Goal: Submit feedback/report problem

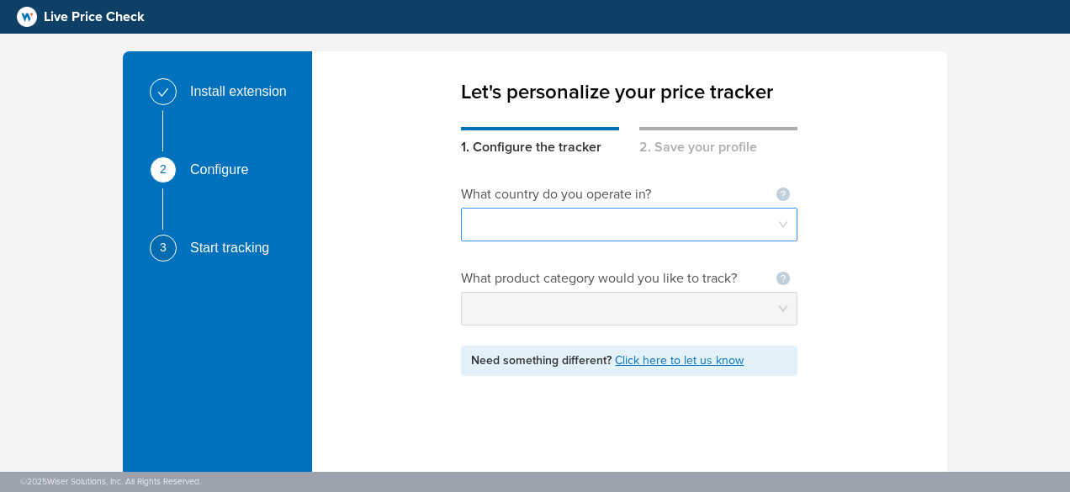
click at [678, 230] on input "search" at bounding box center [629, 225] width 316 height 32
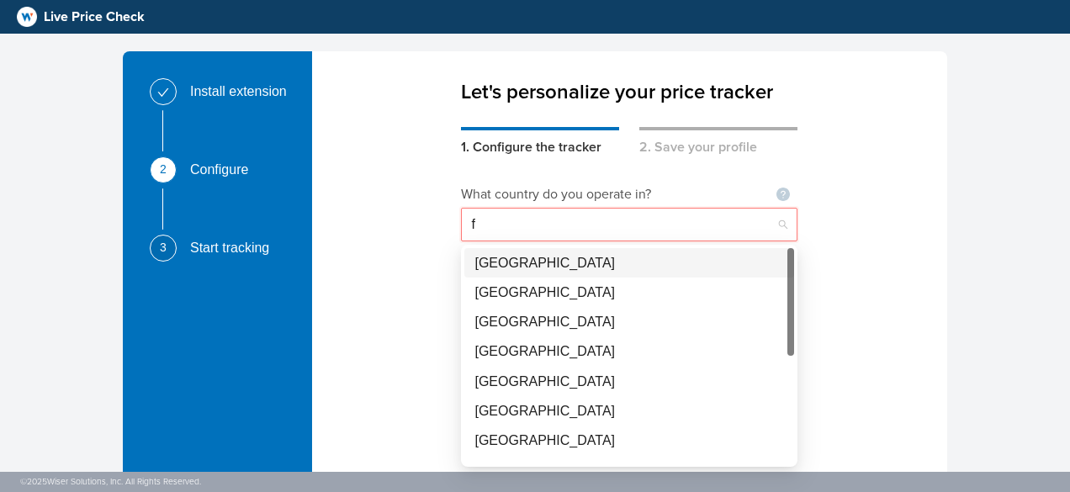
type input "fr"
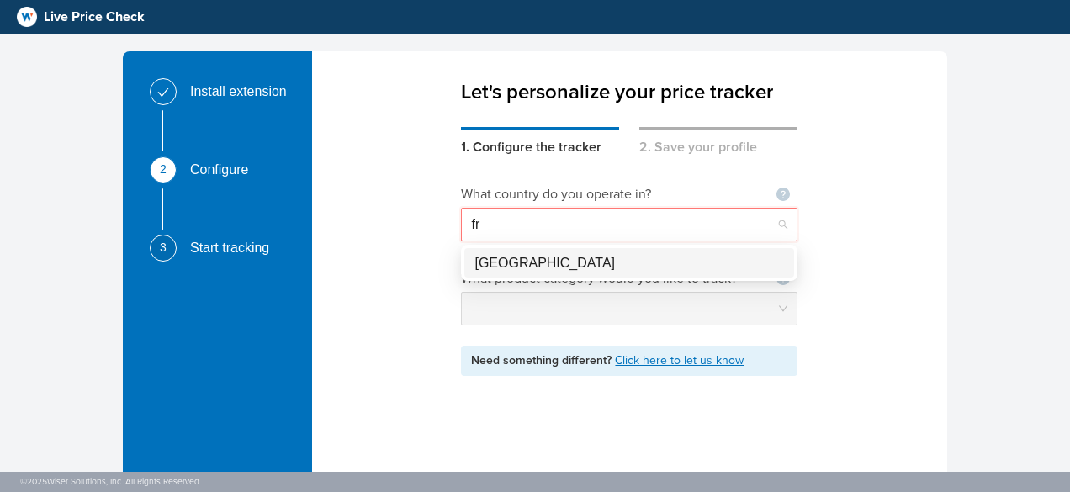
click at [677, 259] on div "[GEOGRAPHIC_DATA]" at bounding box center [630, 262] width 310 height 21
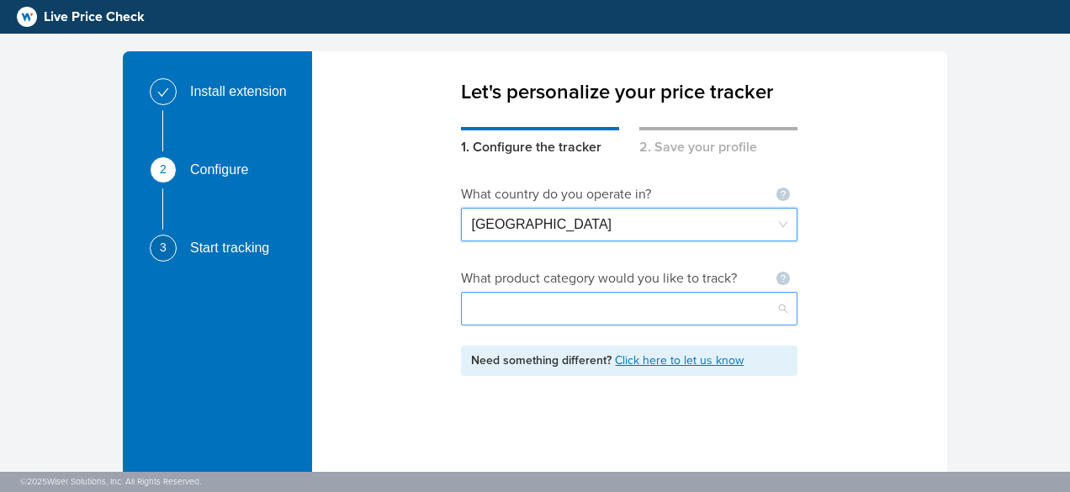
click at [675, 308] on input "search" at bounding box center [629, 309] width 316 height 32
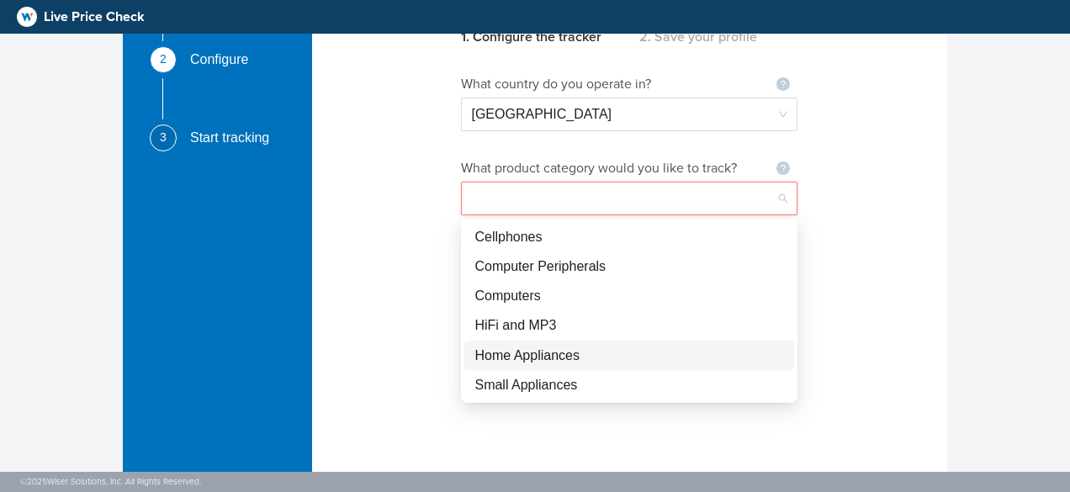
scroll to position [88, 0]
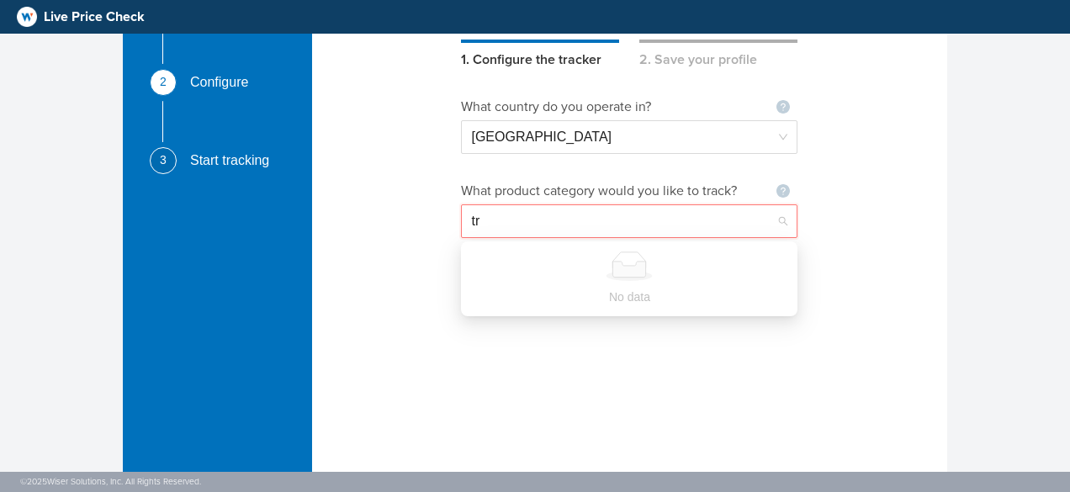
type input "t"
type input "m"
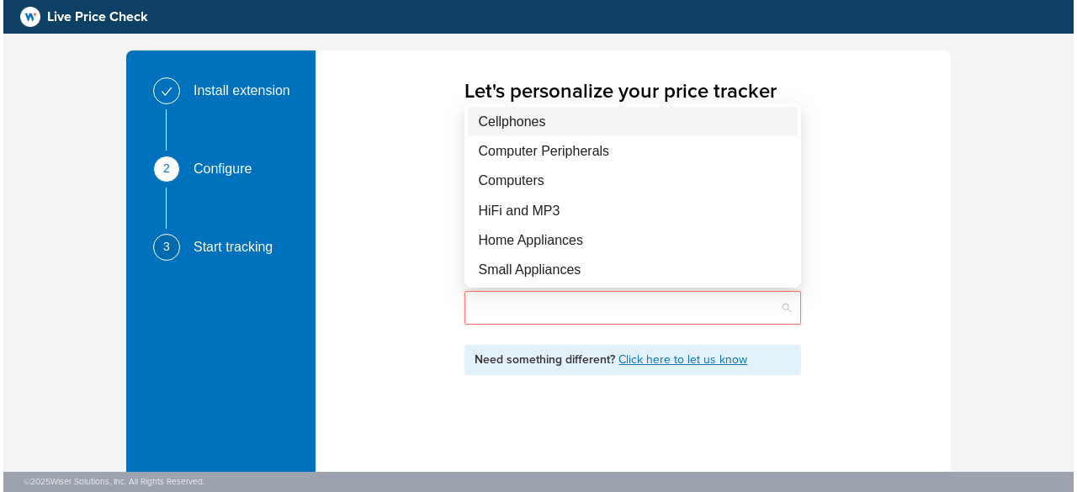
scroll to position [0, 0]
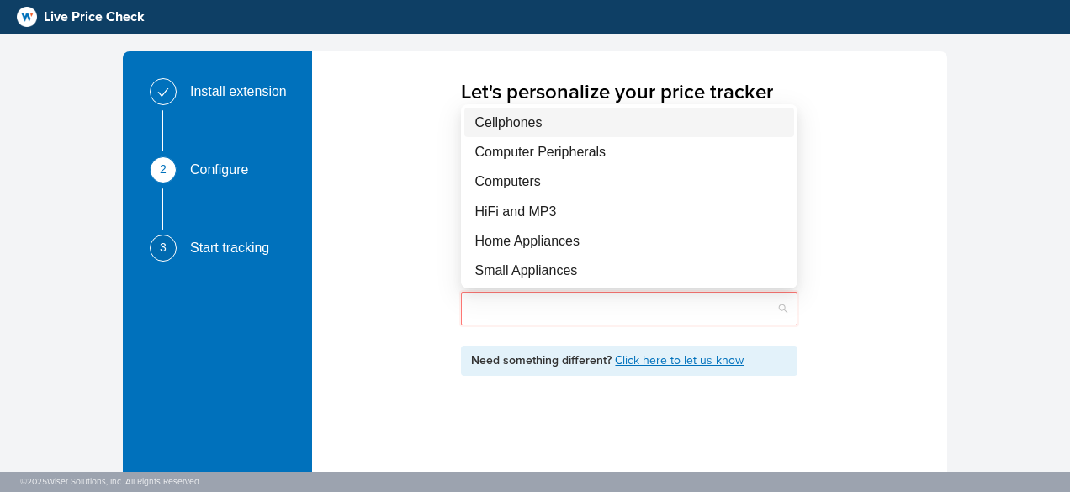
click at [667, 364] on link "Click here to let us know" at bounding box center [679, 360] width 129 height 14
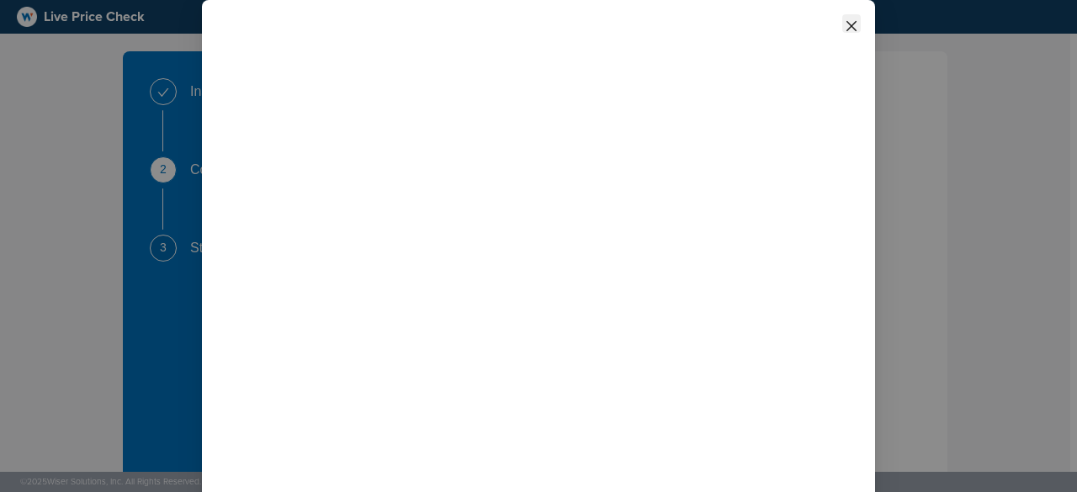
click at [852, 24] on icon "close" at bounding box center [852, 26] width 10 height 10
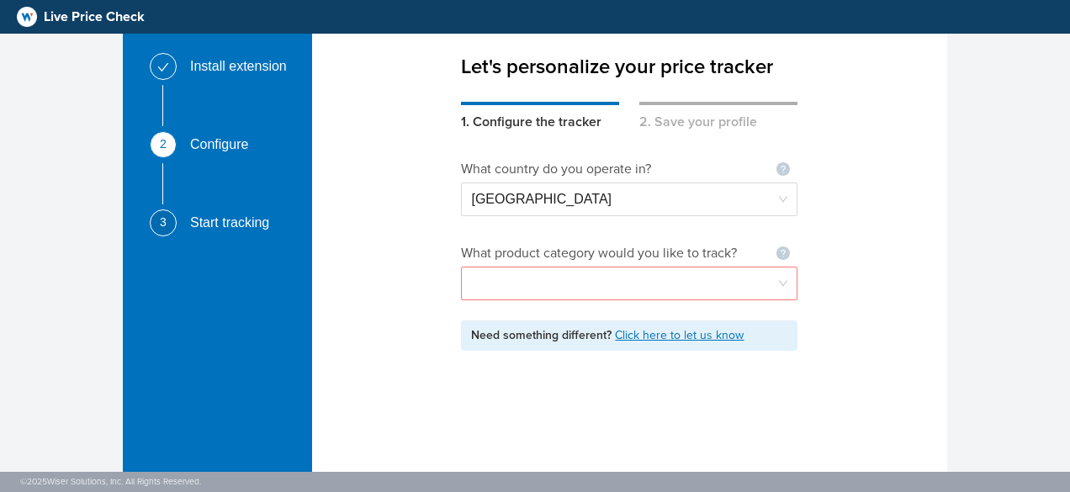
scroll to position [22, 0]
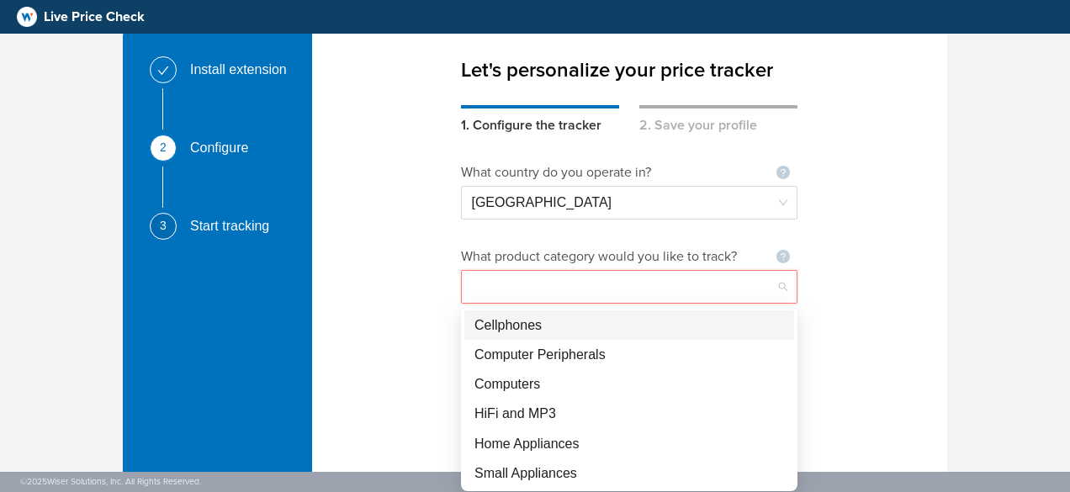
click at [768, 290] on input "search" at bounding box center [629, 287] width 316 height 32
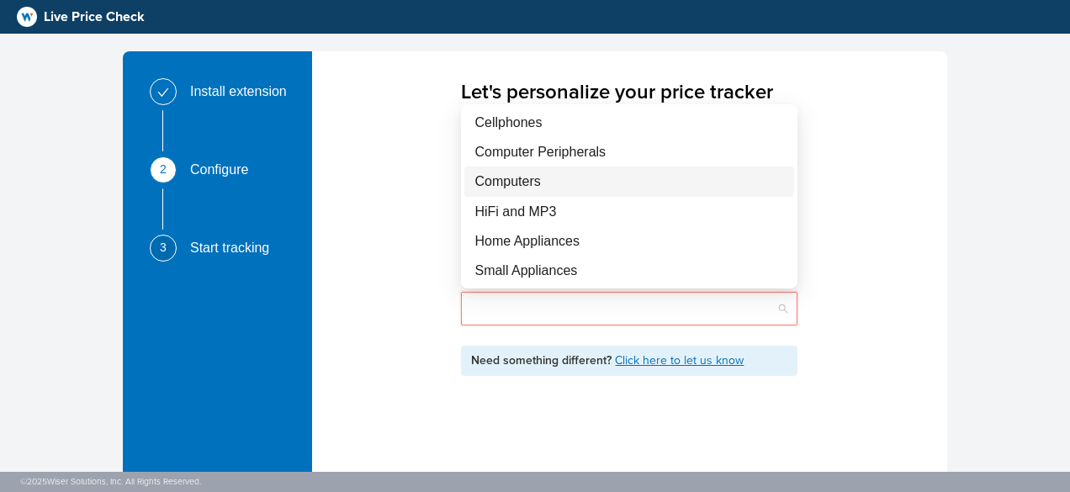
scroll to position [11, 0]
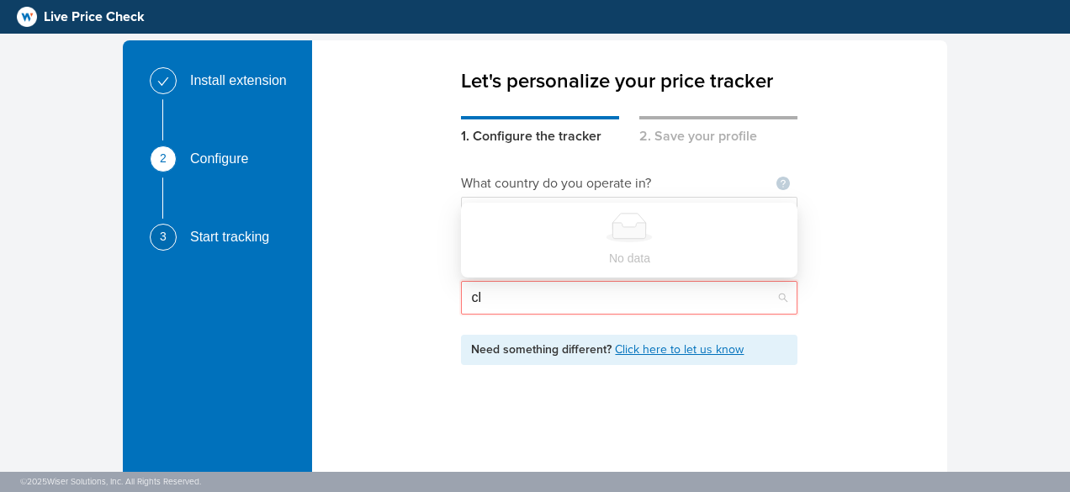
type input "c"
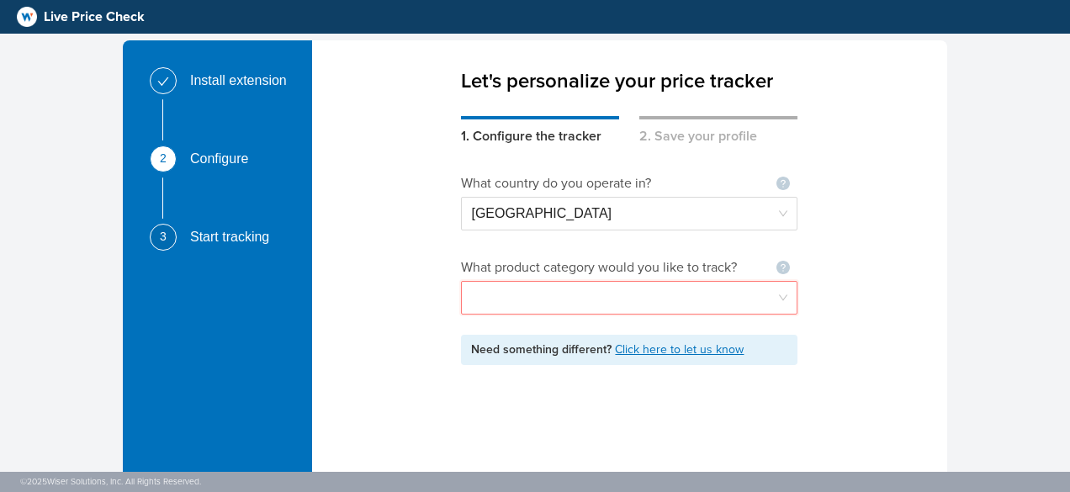
click at [823, 359] on div "What country do you operate in? Not seeing your country ? Let us know France Wh…" at bounding box center [629, 360] width 635 height 429
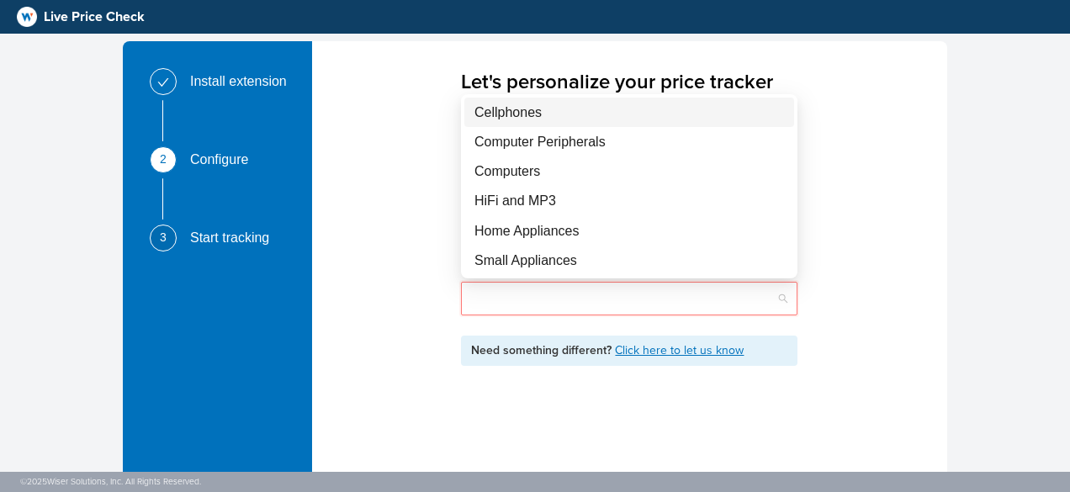
click at [745, 302] on input "search" at bounding box center [629, 299] width 316 height 32
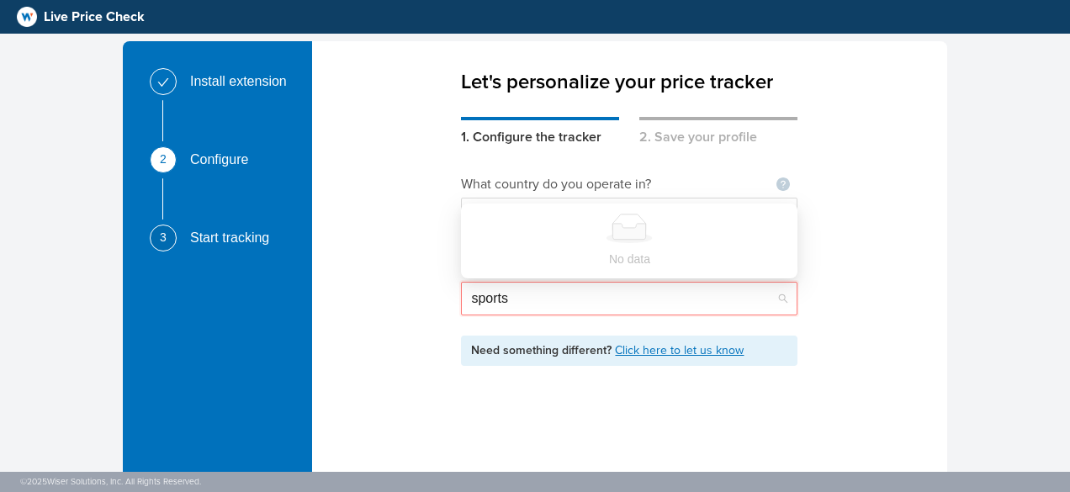
type input "sports"
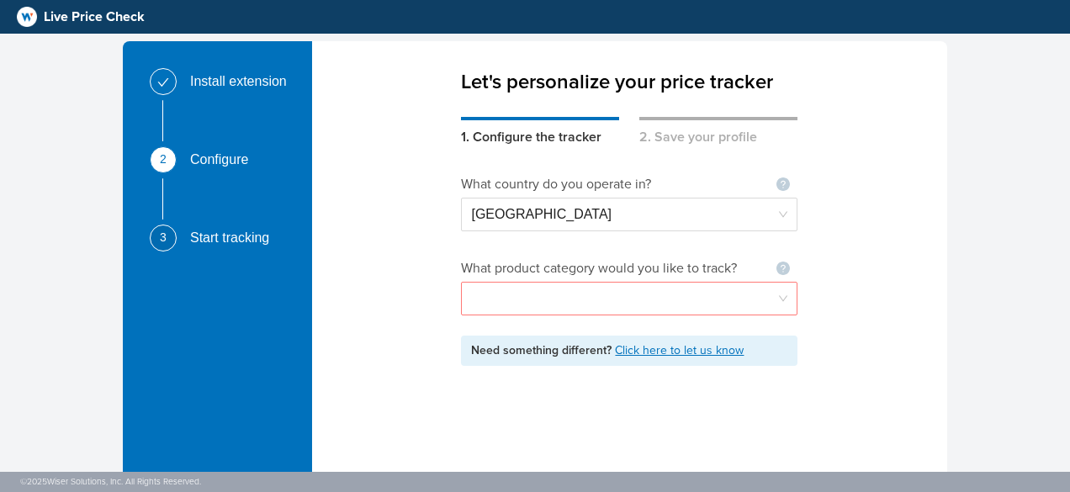
click at [781, 424] on div "What country do you operate in? Not seeing your country ? Let us know France Wh…" at bounding box center [629, 361] width 337 height 429
click at [786, 309] on input "search" at bounding box center [629, 299] width 316 height 32
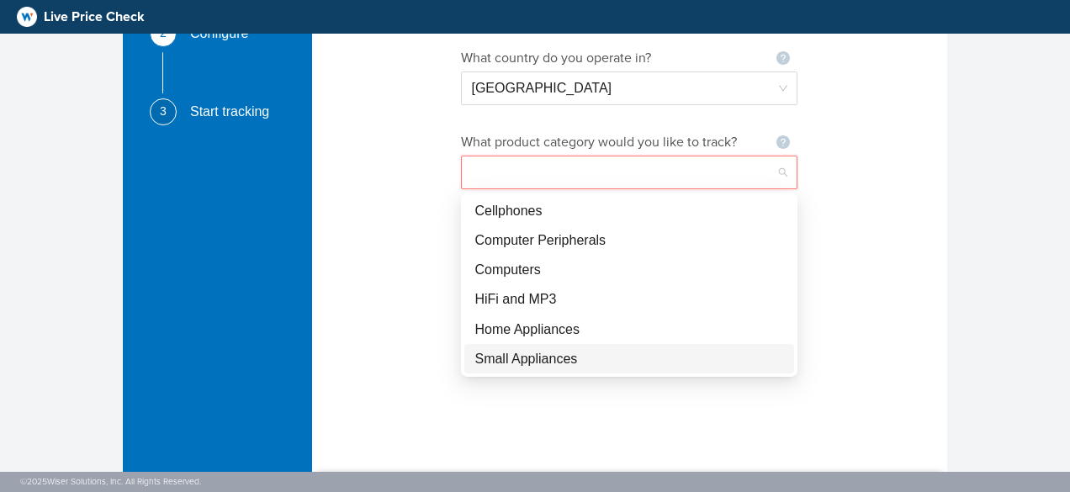
scroll to position [128, 0]
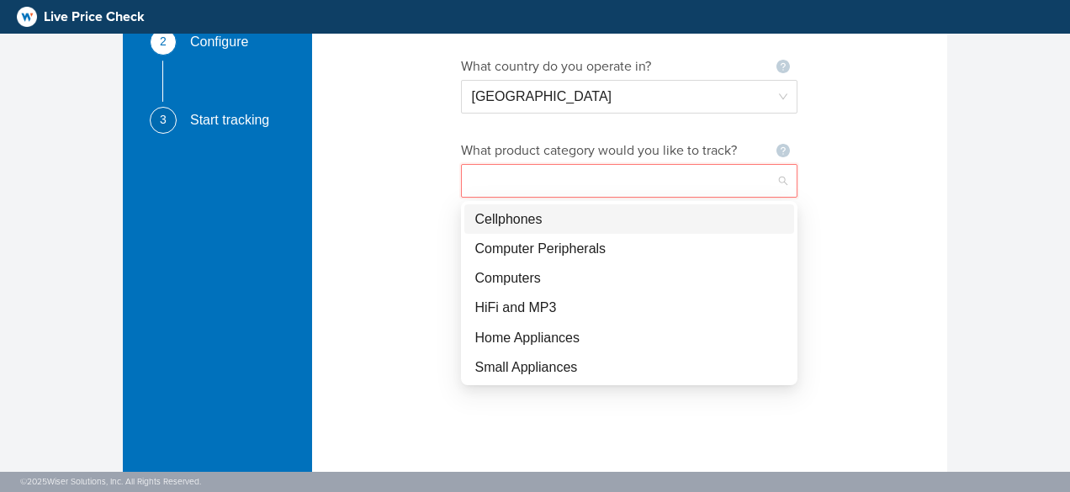
click at [664, 183] on input "search" at bounding box center [629, 181] width 316 height 32
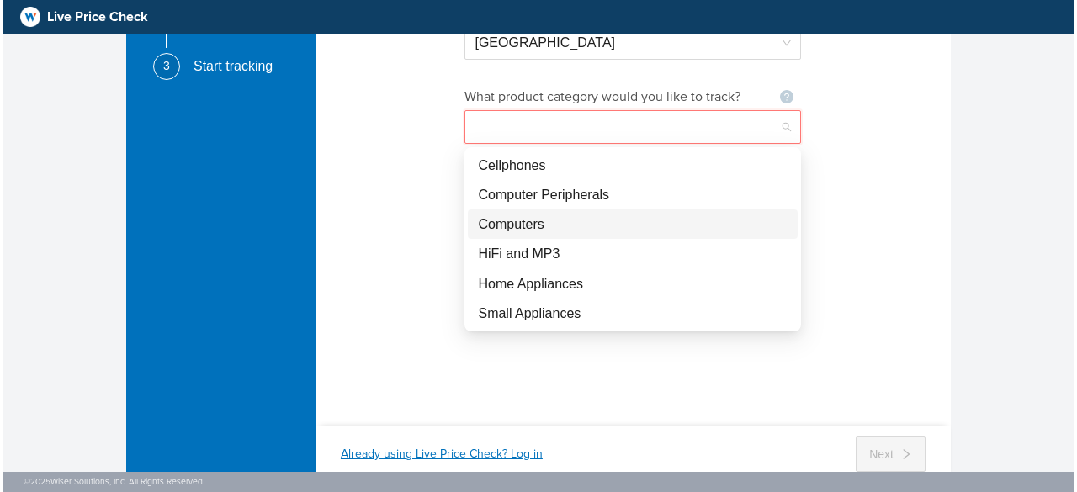
scroll to position [155, 0]
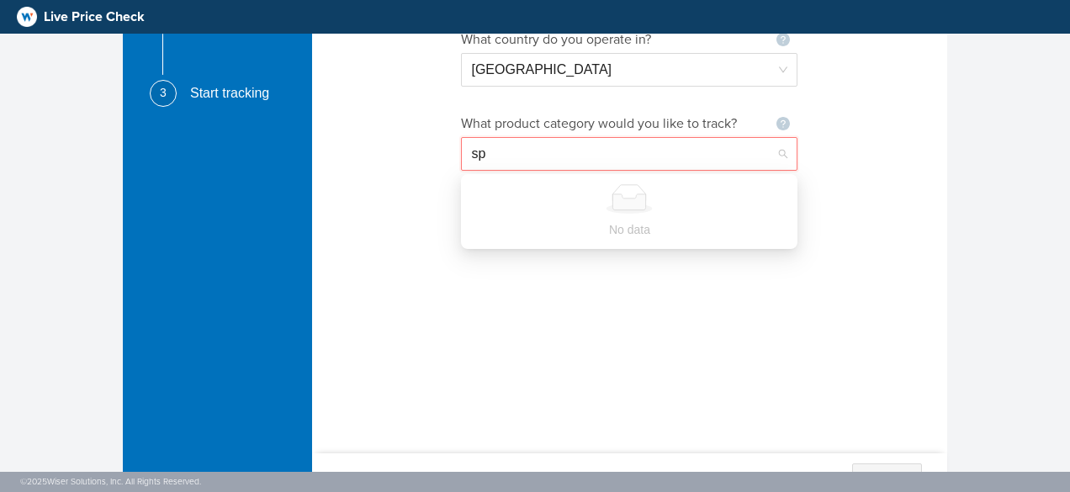
type input "s"
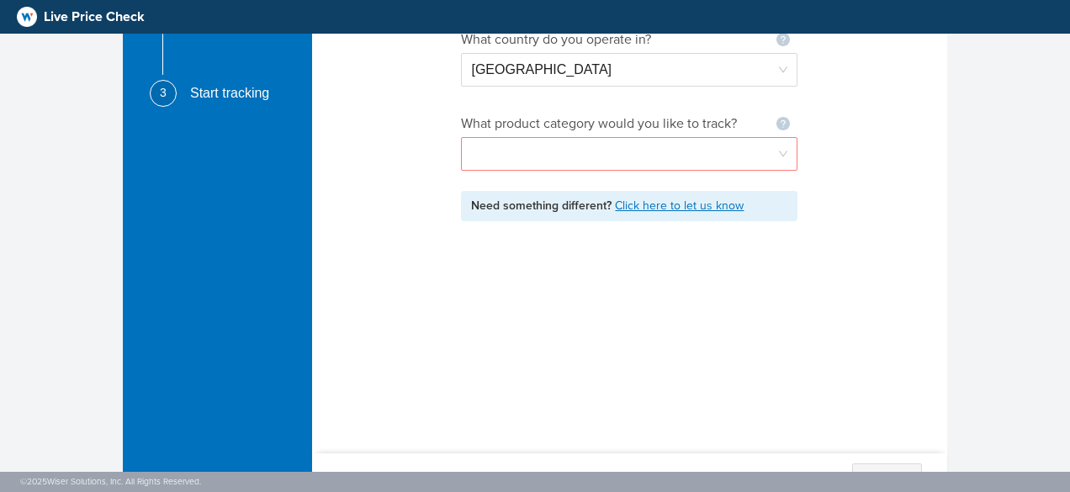
click at [876, 332] on div "What country do you operate in? Not seeing your country ? Let us know France Wh…" at bounding box center [629, 217] width 635 height 429
click at [698, 210] on link "Click here to let us know" at bounding box center [679, 206] width 129 height 14
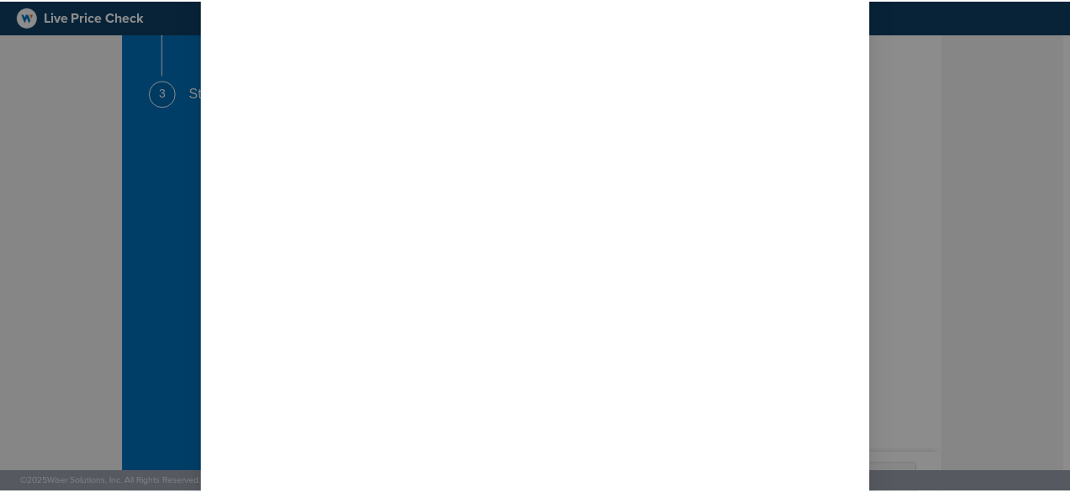
scroll to position [0, 0]
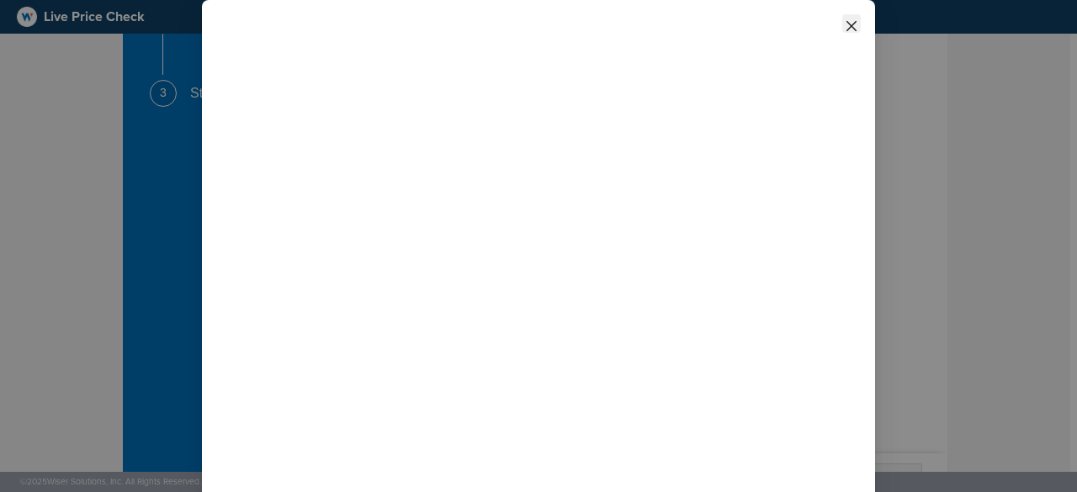
click at [847, 26] on icon "close" at bounding box center [851, 25] width 13 height 13
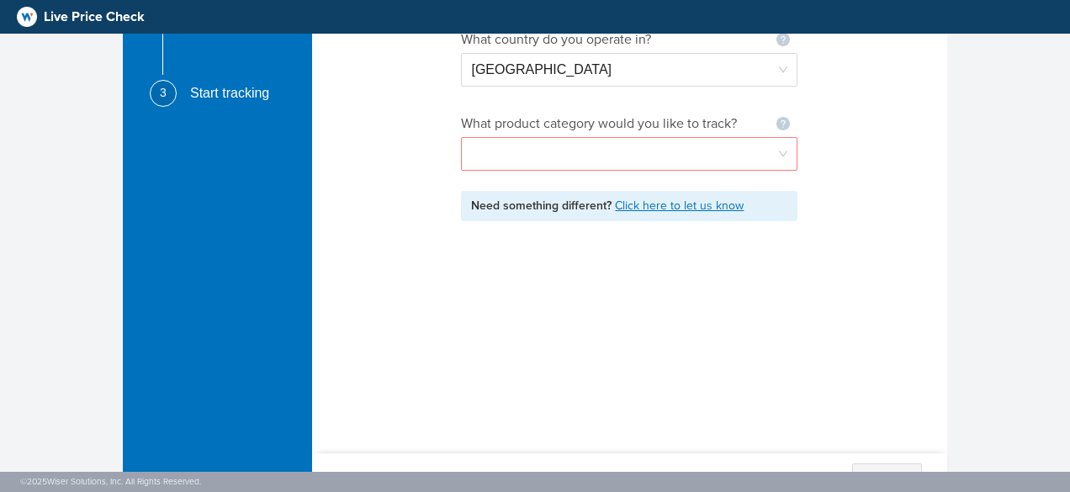
click at [682, 160] on input "search" at bounding box center [629, 154] width 316 height 32
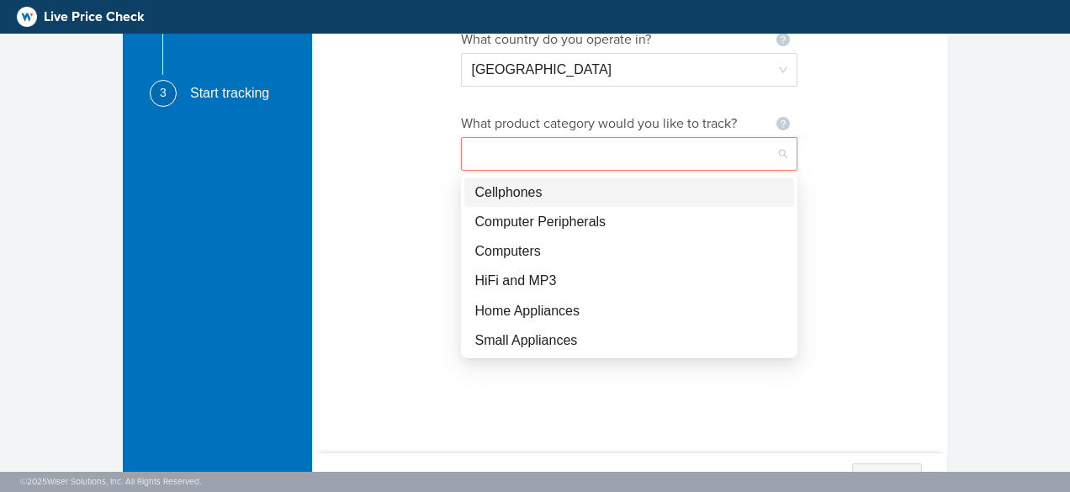
click at [670, 198] on div "Cellphones" at bounding box center [630, 192] width 310 height 21
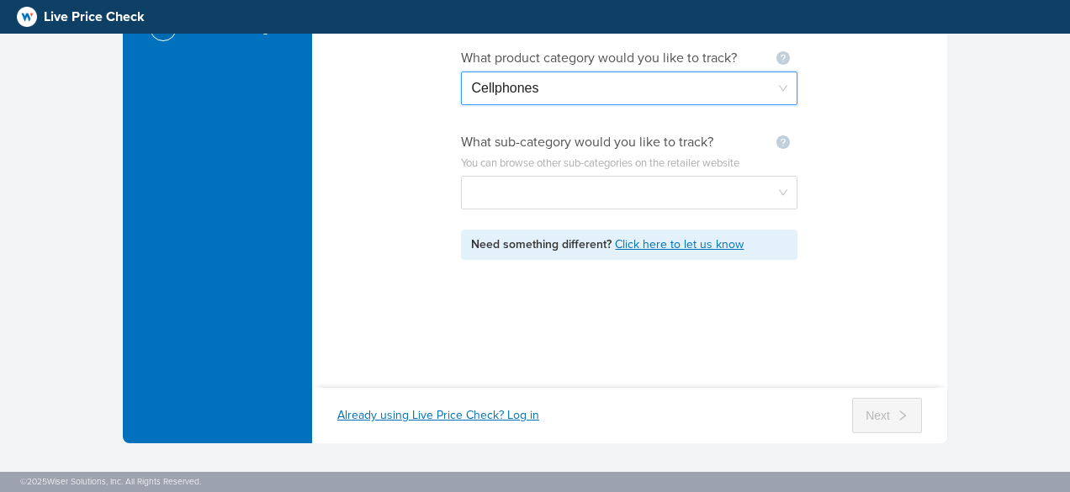
scroll to position [220, 0]
click at [773, 100] on span "Cellphones" at bounding box center [629, 88] width 316 height 32
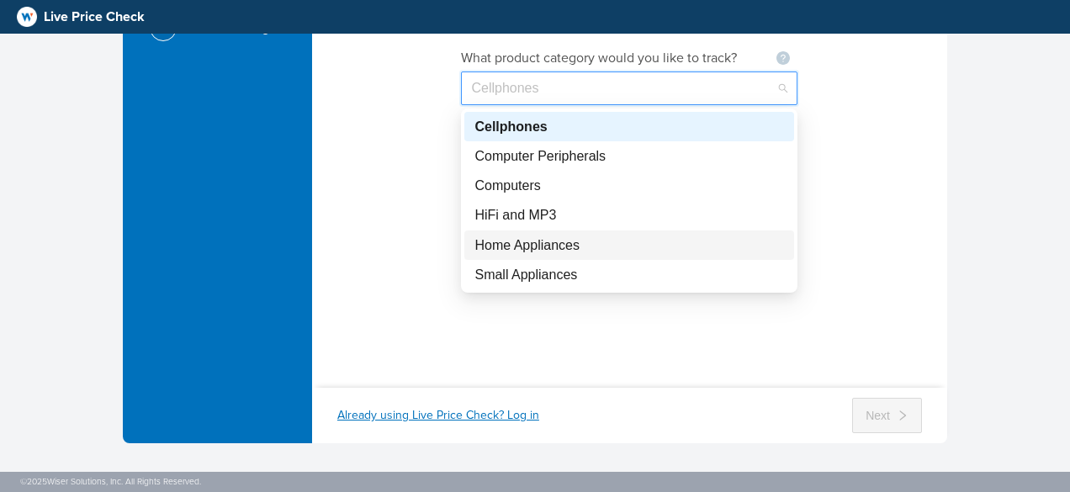
click at [681, 235] on div "Home Appliances" at bounding box center [630, 245] width 310 height 21
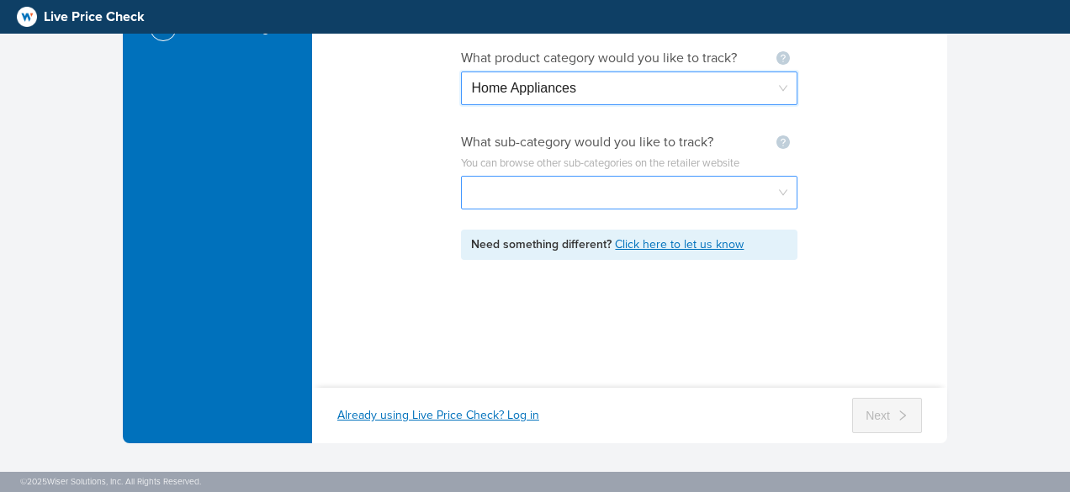
click at [678, 179] on input "search" at bounding box center [629, 193] width 316 height 32
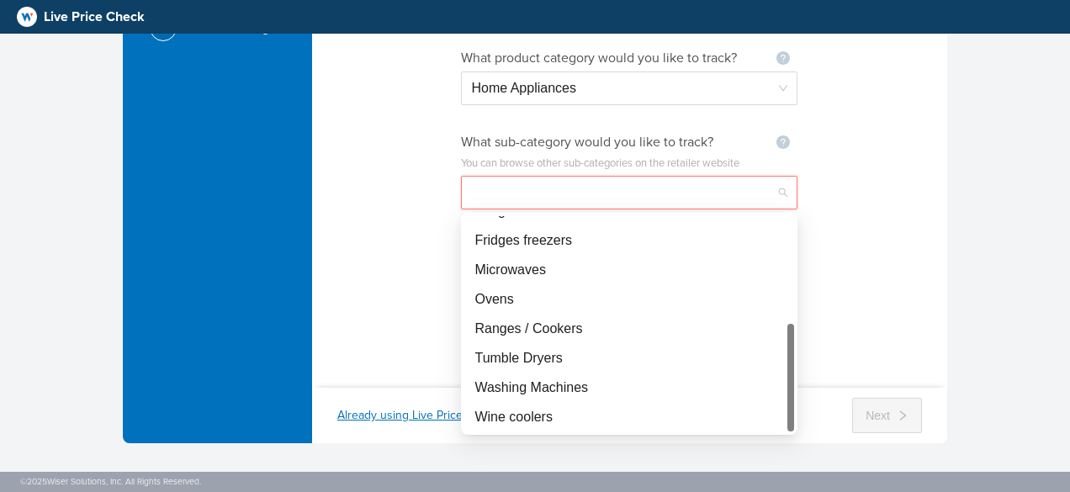
scroll to position [222, 0]
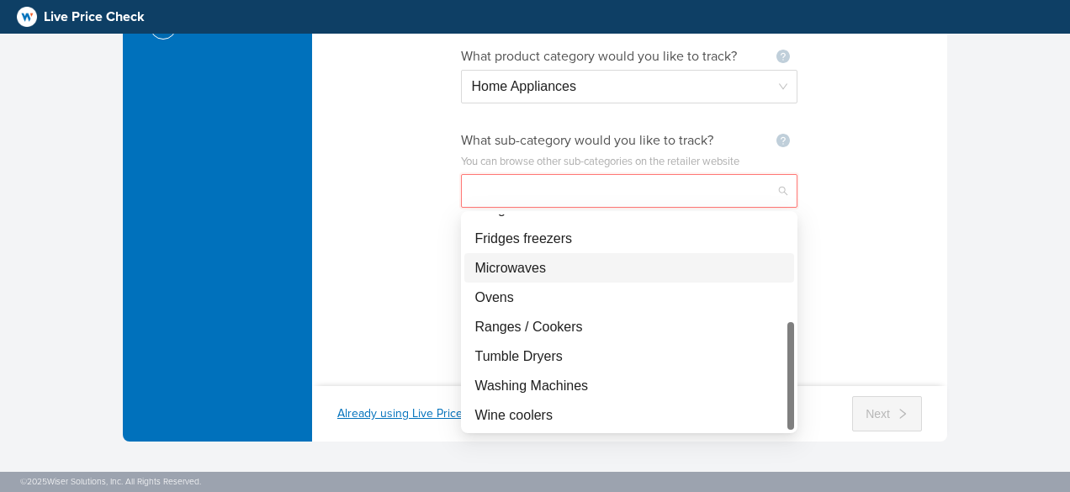
click at [858, 233] on div "What country do you operate in? Not seeing your country ? Let us know France Wh…" at bounding box center [629, 149] width 635 height 429
